Goal: Transaction & Acquisition: Book appointment/travel/reservation

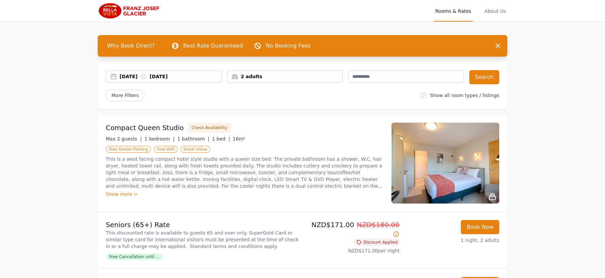
click at [258, 74] on div "2 adults" at bounding box center [284, 76] width 115 height 7
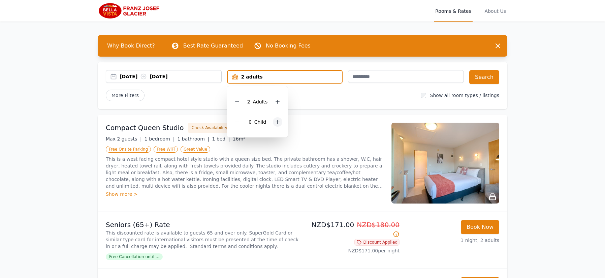
click at [278, 121] on icon at bounding box center [277, 121] width 5 height 5
click at [483, 80] on button "Search" at bounding box center [484, 77] width 30 height 14
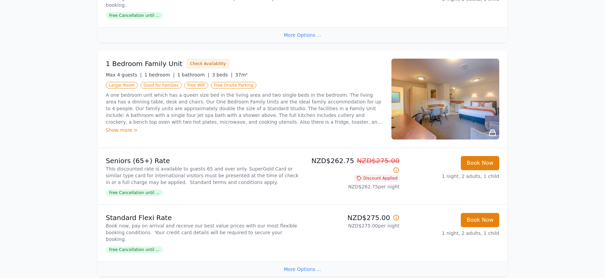
scroll to position [301, 0]
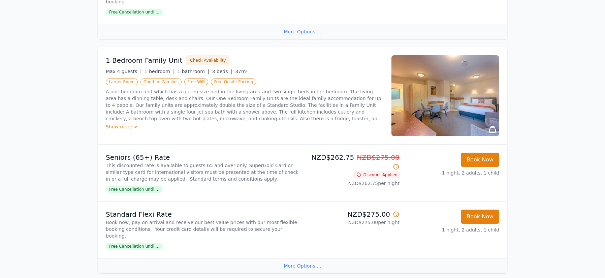
click at [454, 100] on img at bounding box center [445, 95] width 108 height 81
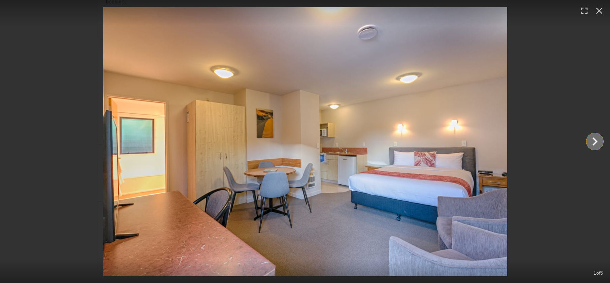
click at [595, 142] on icon "Show slide 2 of 5" at bounding box center [594, 141] width 5 height 8
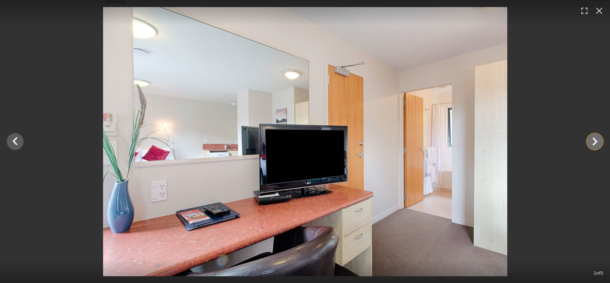
click at [595, 142] on icon "Show slide 3 of 5" at bounding box center [594, 141] width 5 height 8
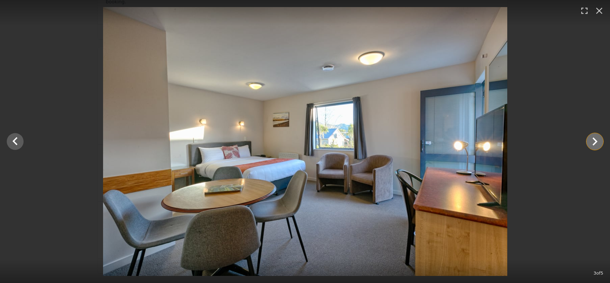
click at [595, 142] on icon "Show slide 4 of 5" at bounding box center [594, 141] width 5 height 8
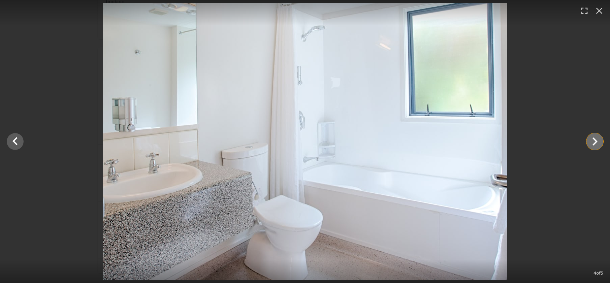
click at [594, 144] on icon "Show slide 5 of 5" at bounding box center [594, 141] width 5 height 8
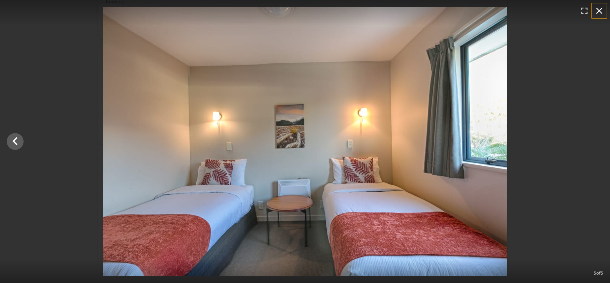
click at [600, 13] on icon "button" at bounding box center [599, 10] width 11 height 11
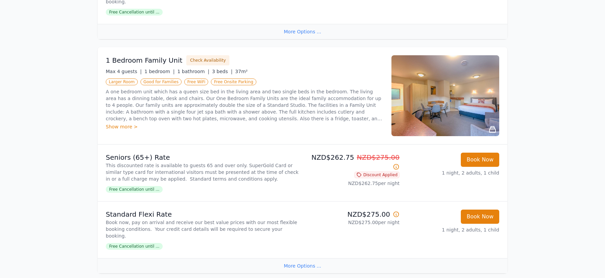
click at [124, 123] on div "Show more >" at bounding box center [244, 126] width 277 height 7
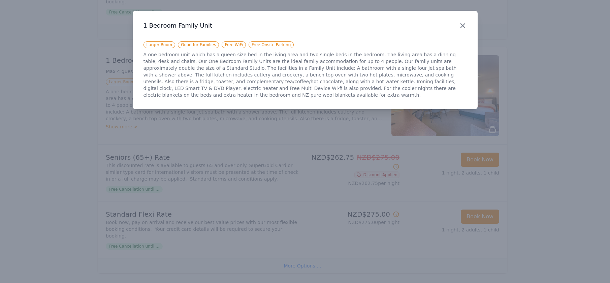
click at [461, 23] on icon "button" at bounding box center [463, 26] width 8 height 8
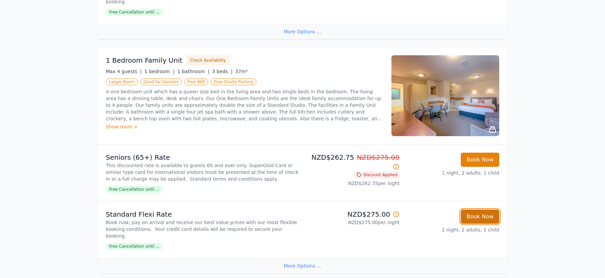
click at [474, 212] on button "Book Now" at bounding box center [480, 216] width 38 height 14
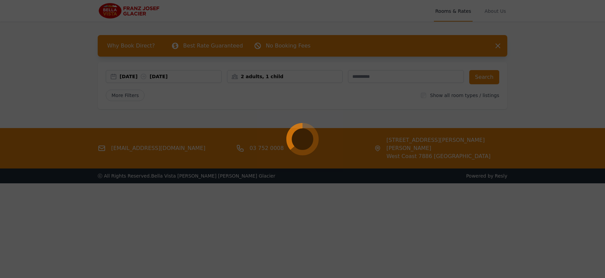
select select "**"
